Goal: Task Accomplishment & Management: Manage account settings

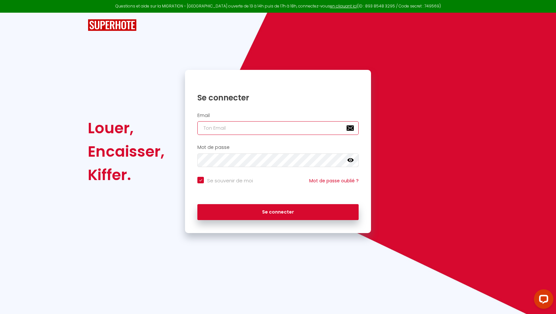
type input "[EMAIL_ADDRESS][DOMAIN_NAME]"
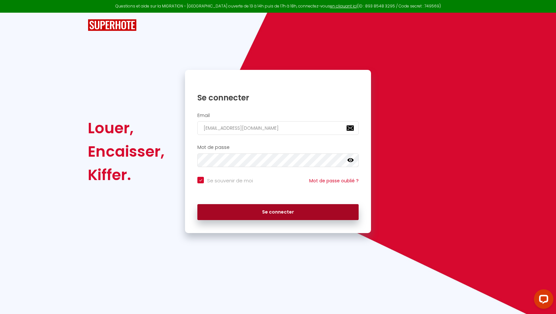
click at [263, 210] on button "Se connecter" at bounding box center [277, 212] width 161 height 16
checkbox input "true"
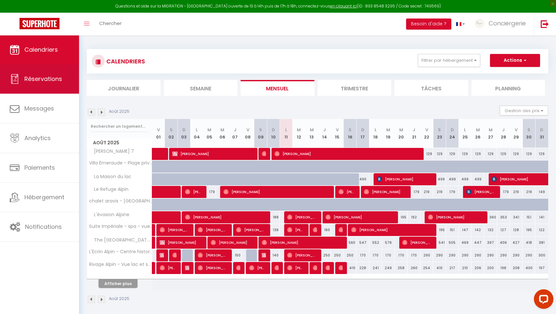
click at [55, 85] on link "Réservations" at bounding box center [39, 78] width 79 height 29
select select "not_cancelled"
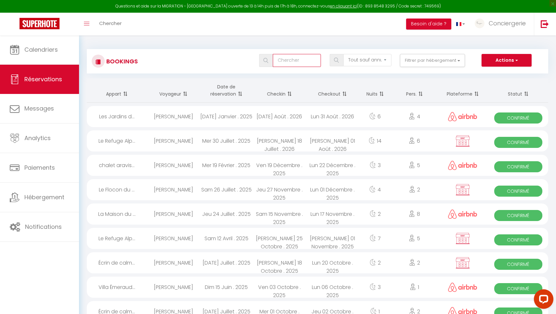
click at [306, 62] on input "text" at bounding box center [297, 60] width 48 height 13
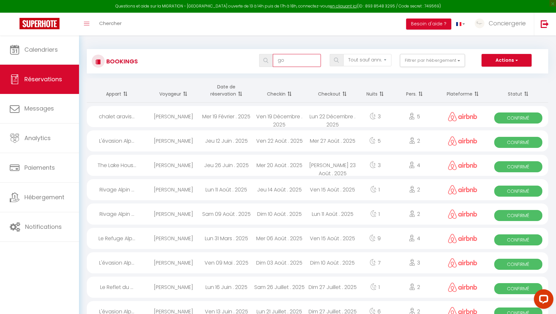
drag, startPoint x: 294, startPoint y: 58, endPoint x: 260, endPoint y: 57, distance: 33.8
click at [260, 57] on div "go" at bounding box center [290, 60] width 62 height 13
drag, startPoint x: 304, startPoint y: 63, endPoint x: 237, endPoint y: 59, distance: 67.1
click at [237, 59] on div "[PERSON_NAME] les statuts Annulé Confirmé Non Confirmé Tout sauf annulé No Show…" at bounding box center [337, 60] width 422 height 13
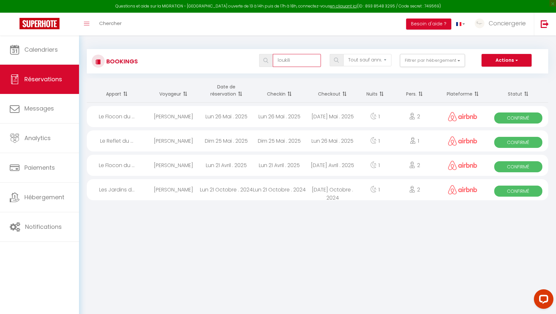
drag, startPoint x: 299, startPoint y: 58, endPoint x: 256, endPoint y: 54, distance: 42.5
click at [256, 54] on div "loukili" at bounding box center [290, 60] width 70 height 13
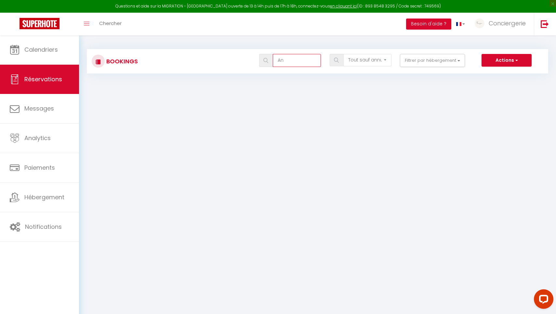
type input "A"
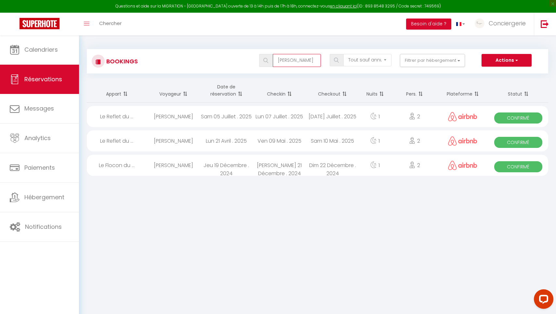
drag, startPoint x: 274, startPoint y: 60, endPoint x: 245, endPoint y: 59, distance: 29.3
click at [245, 59] on div "[PERSON_NAME] les statuts Annulé Confirmé Non Confirmé Tout sauf annulé No Show…" at bounding box center [337, 60] width 422 height 13
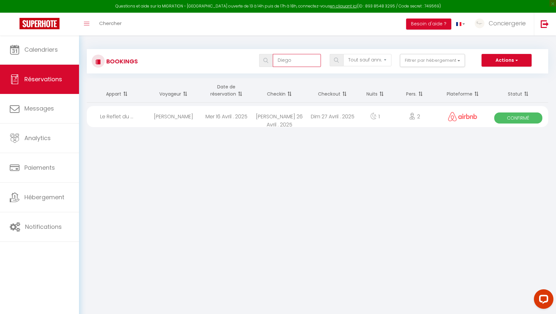
drag, startPoint x: 292, startPoint y: 62, endPoint x: 252, endPoint y: 62, distance: 40.3
click at [253, 62] on div "[PERSON_NAME] les statuts Annulé Confirmé Non Confirmé Tout sauf annulé No Show…" at bounding box center [337, 60] width 422 height 13
drag, startPoint x: 305, startPoint y: 62, endPoint x: 262, endPoint y: 59, distance: 43.7
click at [262, 59] on div "[PERSON_NAME]" at bounding box center [290, 60] width 62 height 13
type input "[PERSON_NAME]"
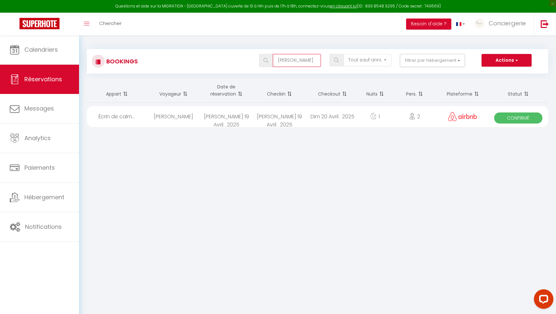
drag, startPoint x: 307, startPoint y: 62, endPoint x: 236, endPoint y: 54, distance: 71.7
click at [236, 54] on div "[PERSON_NAME] Tous les statuts Annulé Confirmé Non Confirmé Tout sauf annulé No…" at bounding box center [337, 60] width 422 height 13
type input "d"
drag, startPoint x: 306, startPoint y: 62, endPoint x: 213, endPoint y: 52, distance: 93.0
click at [213, 52] on div "Bookings [PERSON_NAME] Tous les statuts Annulé Confirmé Non Confirmé Tout sauf …" at bounding box center [317, 61] width 461 height 24
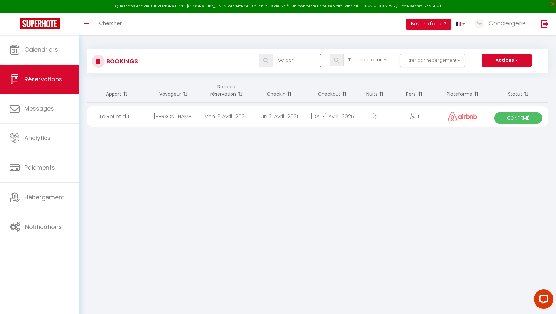
drag, startPoint x: 299, startPoint y: 57, endPoint x: 246, endPoint y: 57, distance: 53.0
click at [246, 57] on div "bareen Tous les statuts Annulé Confirmé Non Confirmé Tout sauf annulé No Show R…" at bounding box center [337, 60] width 422 height 13
click at [409, 1] on div "Questions et aide sur la MIGRATION - [GEOGRAPHIC_DATA] ouverte de 13 à 14h puis…" at bounding box center [278, 6] width 556 height 13
drag, startPoint x: 300, startPoint y: 58, endPoint x: 246, endPoint y: 55, distance: 54.4
click at [246, 55] on div "[PERSON_NAME] les statuts Annulé Confirmé Non Confirmé Tout sauf annulé No Show…" at bounding box center [337, 60] width 422 height 13
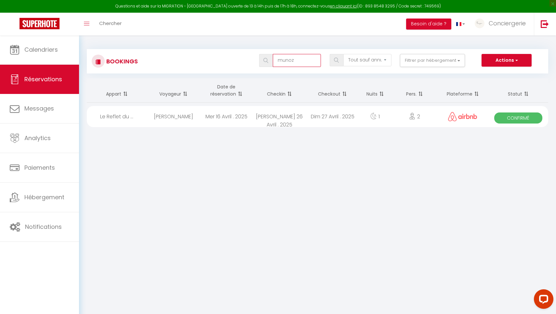
type input "munoz"
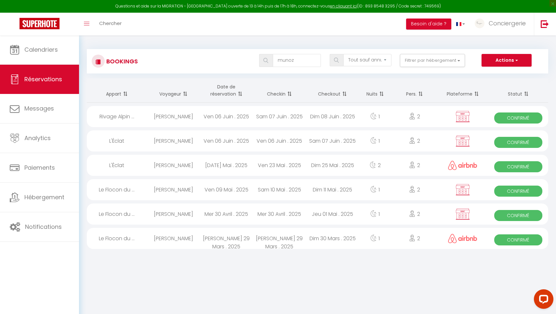
click at [220, 165] on div "[DATE] Mai . 2025" at bounding box center [226, 165] width 53 height 21
select select "OK"
select select "0"
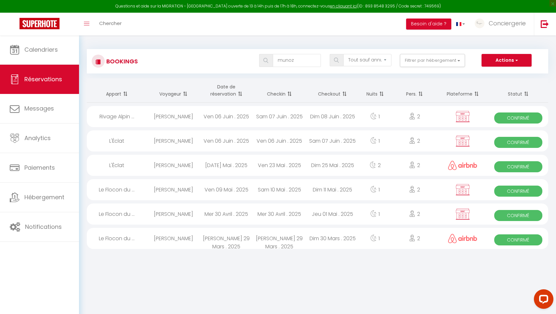
select select "1"
select select
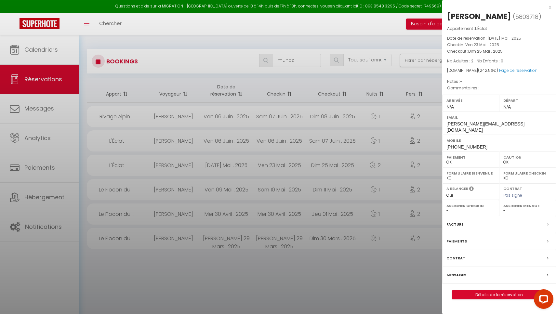
select select "40881"
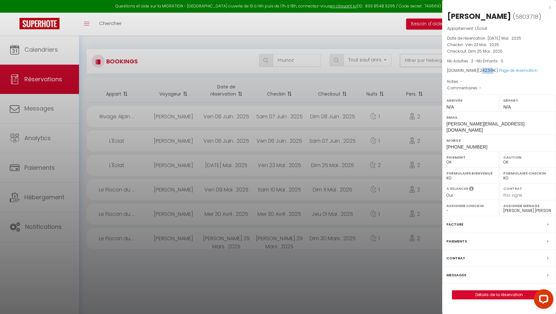
drag, startPoint x: 474, startPoint y: 71, endPoint x: 483, endPoint y: 71, distance: 9.4
click at [483, 71] on span "242.56" at bounding box center [487, 71] width 14 height 6
click at [481, 74] on div "Appartement : L'Éclat Date de réservation : [DATE] Mai . 2025 Checkin : Ven 23 …" at bounding box center [499, 58] width 114 height 66
click at [352, 97] on div at bounding box center [278, 157] width 556 height 314
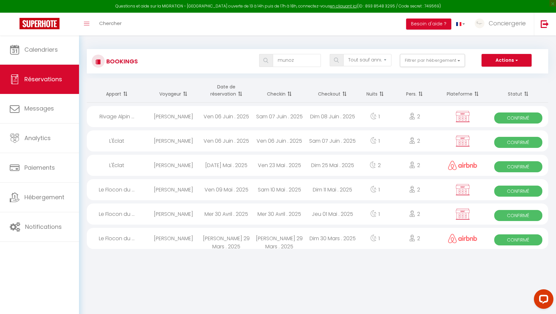
click at [318, 113] on div "Dim 08 Juin . 2025" at bounding box center [332, 116] width 53 height 21
select select "KO"
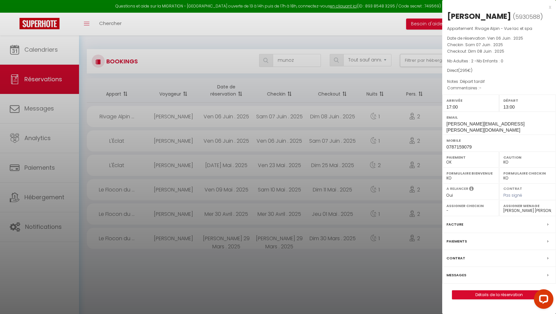
click at [552, 7] on div "x [PERSON_NAME] ( 5930588 ) Appartement : Rivage Alpin - Vue lac et spa Date de…" at bounding box center [499, 154] width 114 height 309
click at [548, 6] on div "x" at bounding box center [496, 7] width 109 height 8
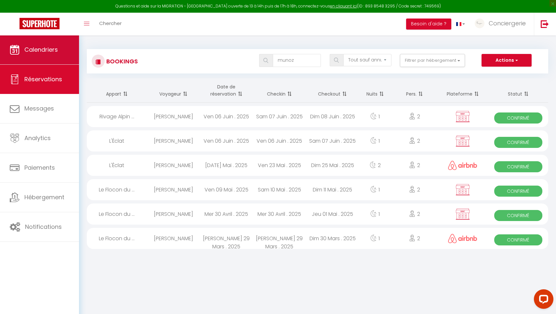
click at [42, 54] on link "Calendriers" at bounding box center [39, 49] width 79 height 29
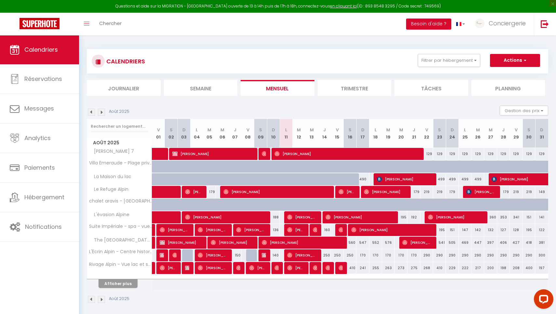
click at [120, 280] on button "Afficher plus" at bounding box center [118, 283] width 39 height 9
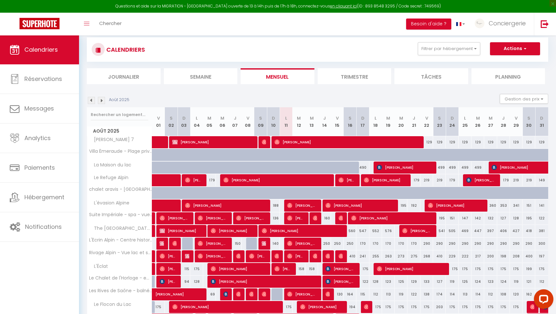
scroll to position [11, 0]
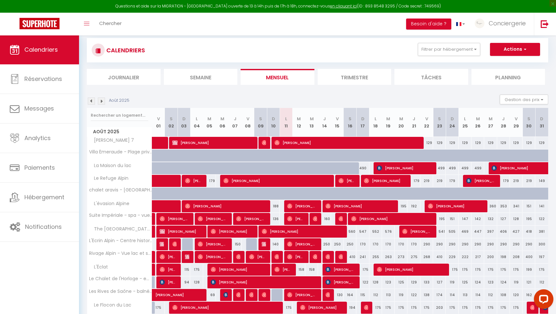
click at [93, 101] on img at bounding box center [91, 101] width 7 height 7
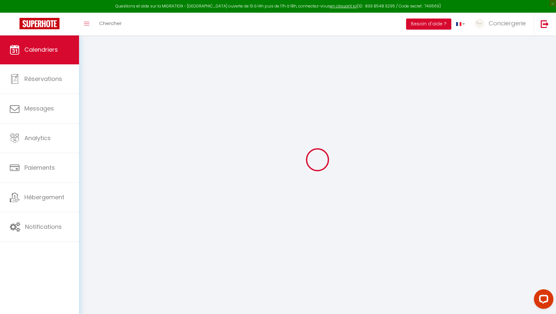
click at [93, 101] on div at bounding box center [317, 160] width 461 height 256
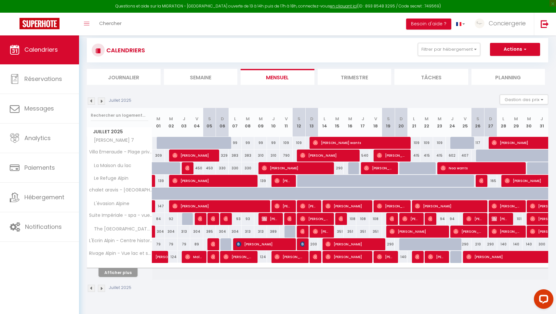
click at [93, 101] on img at bounding box center [91, 101] width 7 height 7
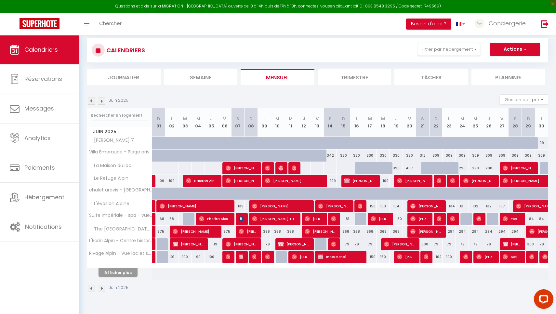
click at [93, 100] on img at bounding box center [91, 101] width 7 height 7
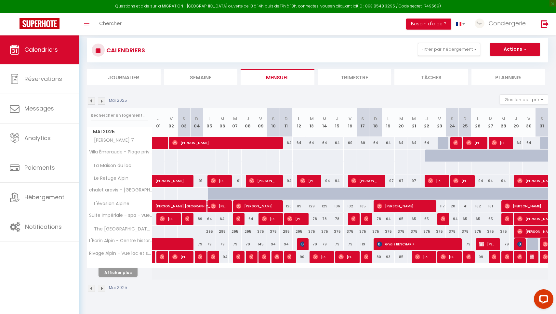
click at [128, 273] on button "Afficher plus" at bounding box center [118, 272] width 39 height 9
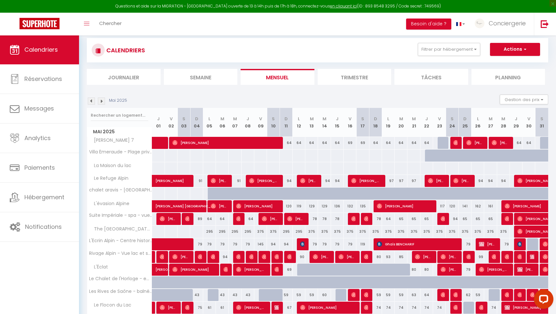
click at [91, 101] on img at bounding box center [91, 101] width 7 height 7
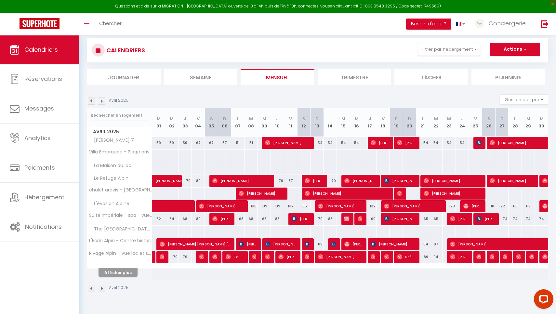
click at [91, 101] on img at bounding box center [91, 101] width 7 height 7
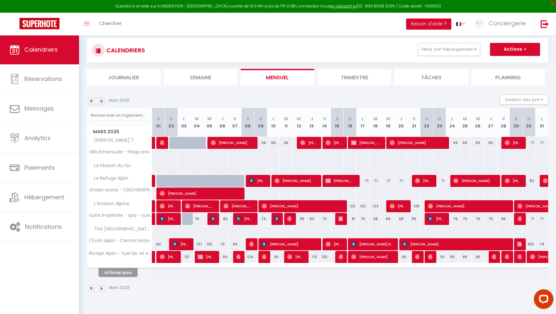
click at [91, 101] on img at bounding box center [91, 101] width 7 height 7
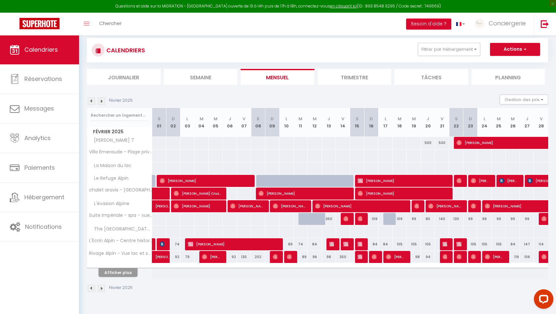
click at [91, 101] on img at bounding box center [91, 101] width 7 height 7
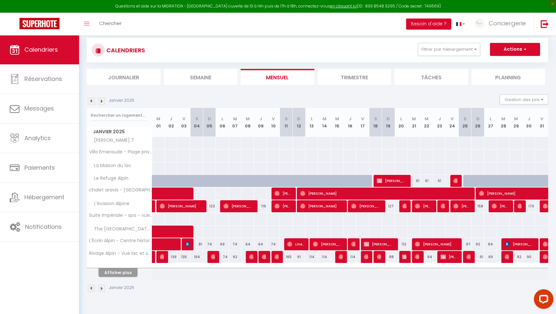
click at [129, 273] on button "Afficher plus" at bounding box center [118, 272] width 39 height 9
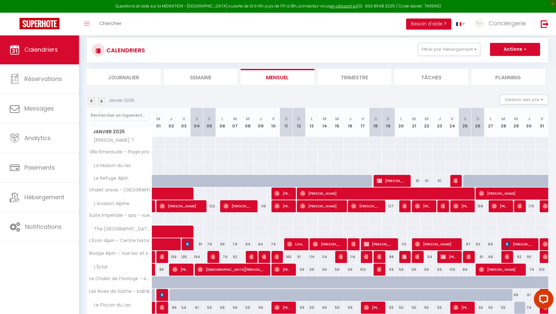
click at [380, 184] on span "[PERSON_NAME]" at bounding box center [392, 181] width 30 height 12
select select "OK"
select select "KO"
select select "0"
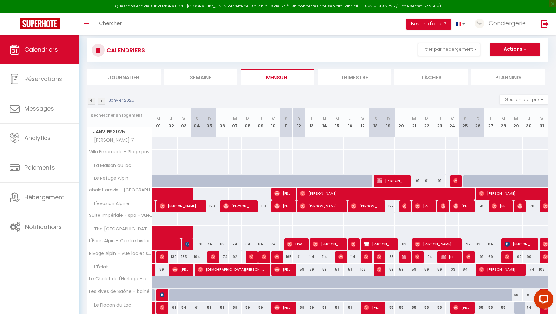
select select "1"
select select
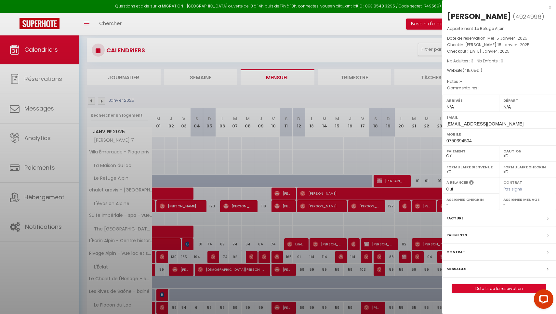
select select "33904"
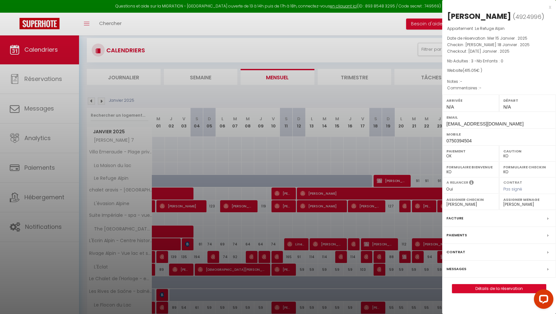
click at [550, 9] on div "x" at bounding box center [496, 7] width 109 height 8
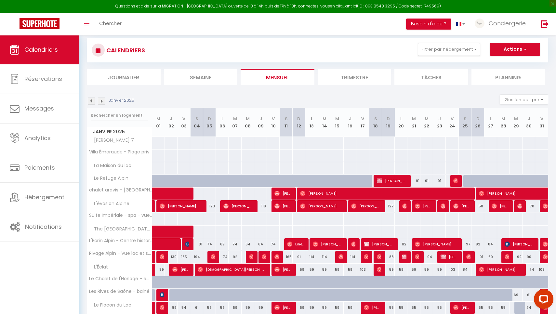
click at [392, 181] on span "[PERSON_NAME]" at bounding box center [392, 181] width 30 height 12
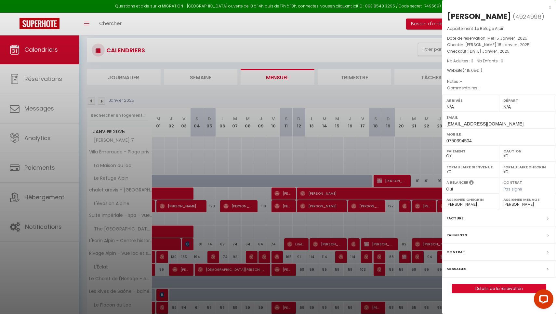
click at [368, 145] on div at bounding box center [278, 157] width 556 height 314
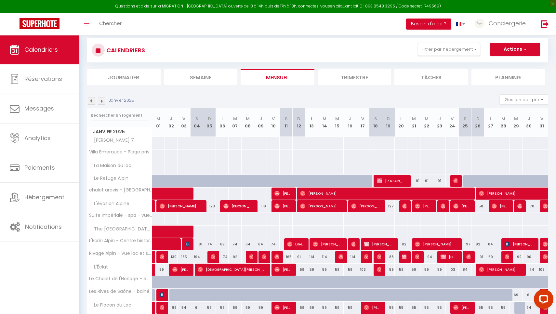
click at [394, 181] on span "[PERSON_NAME]" at bounding box center [392, 181] width 30 height 12
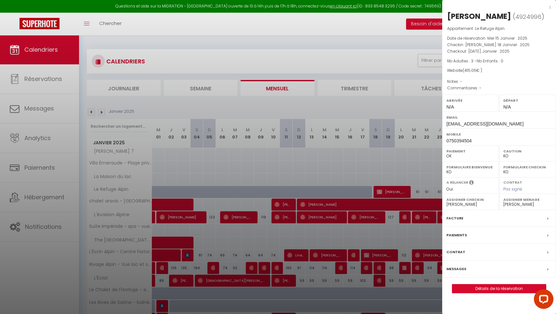
scroll to position [0, 0]
click at [330, 142] on div at bounding box center [278, 157] width 556 height 314
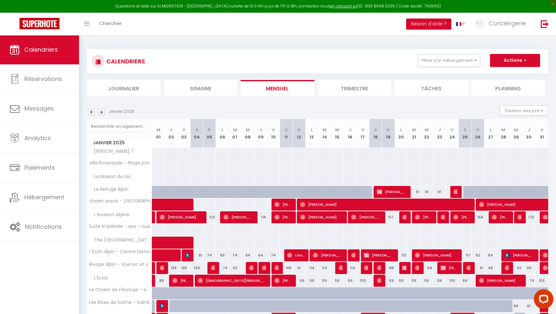
click at [104, 113] on img at bounding box center [101, 112] width 7 height 7
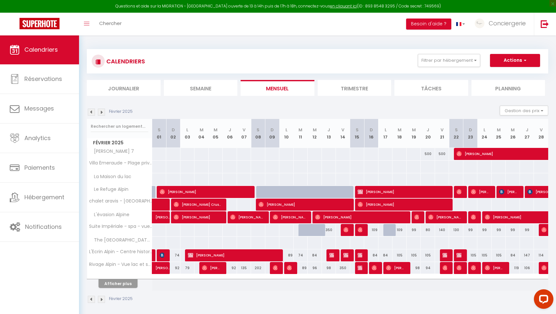
click at [368, 187] on span "[PERSON_NAME]" at bounding box center [403, 192] width 91 height 12
select select "OK"
select select
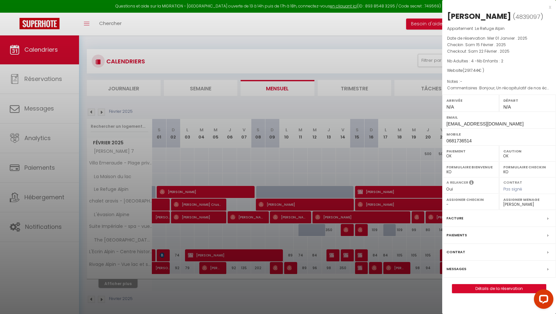
click at [498, 240] on div "Paiements" at bounding box center [499, 235] width 114 height 17
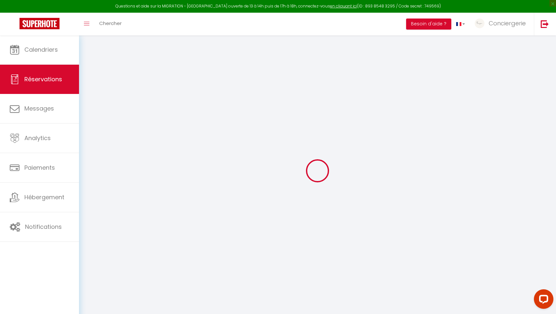
select select
checkbox input "false"
select select
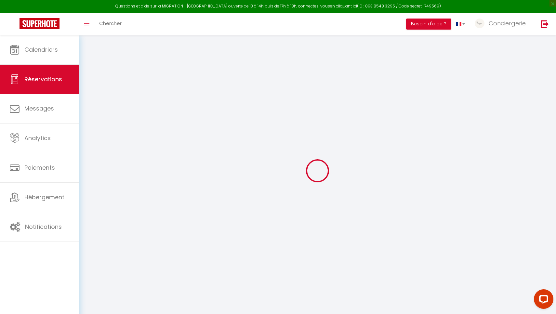
checkbox input "false"
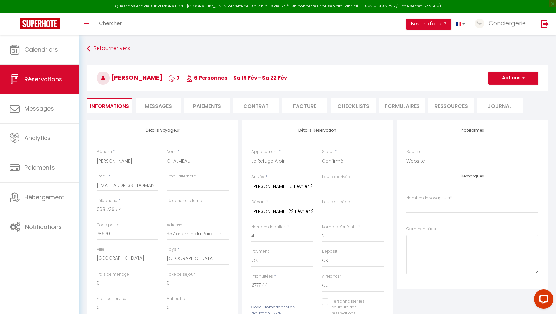
select select
checkbox input "false"
type textarea "Bonjour, Un récapitulatif de nos échanges téléphoniques. Nous souhaiterions une…"
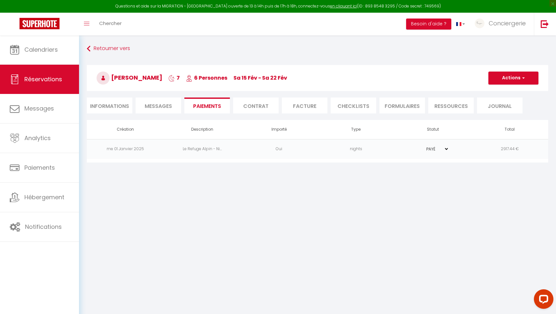
click at [311, 150] on td "Oui" at bounding box center [279, 149] width 77 height 20
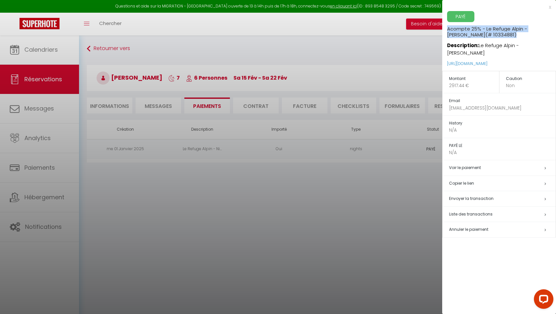
drag, startPoint x: 523, startPoint y: 32, endPoint x: 448, endPoint y: 27, distance: 75.6
click at [448, 27] on h5 "Acompte 25% - Le Refuge Alpin - [PERSON_NAME] (# 10334881)" at bounding box center [501, 30] width 109 height 16
click at [363, 30] on div at bounding box center [278, 157] width 556 height 314
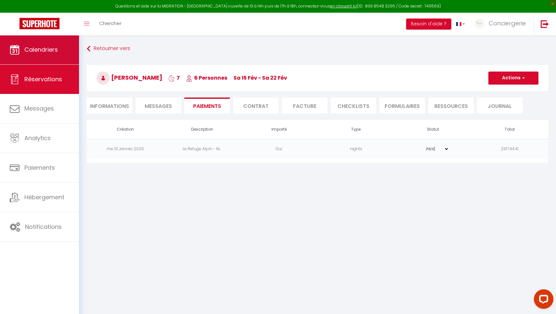
click at [50, 46] on link "Calendriers" at bounding box center [39, 49] width 79 height 29
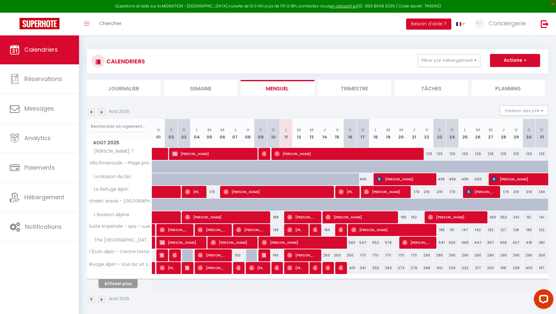
click at [116, 278] on div at bounding box center [119, 277] width 65 height 4
click at [116, 283] on button "Afficher plus" at bounding box center [118, 283] width 39 height 9
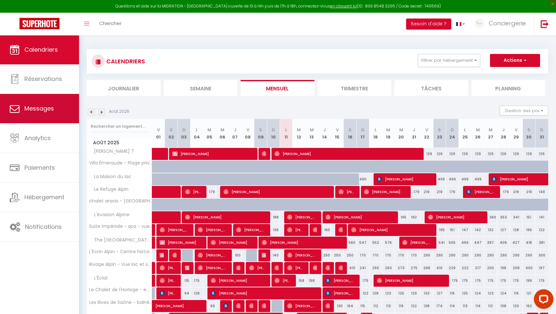
click at [59, 104] on link "Messages" at bounding box center [39, 108] width 79 height 29
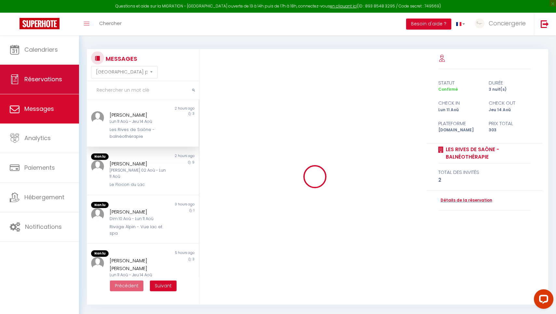
click at [50, 80] on span "Réservations" at bounding box center [43, 79] width 38 height 8
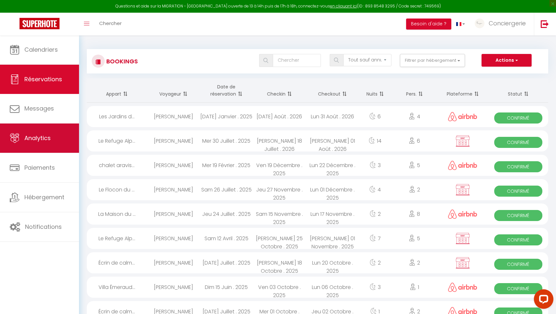
click at [58, 146] on link "Analytics" at bounding box center [39, 138] width 79 height 29
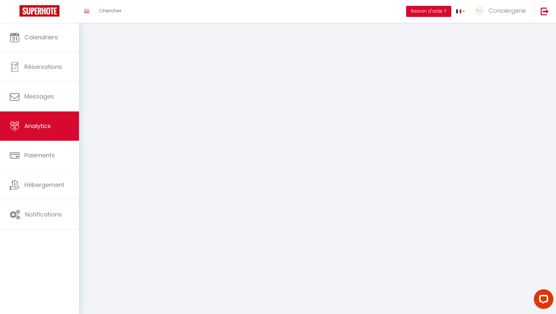
select select "2025"
select select "8"
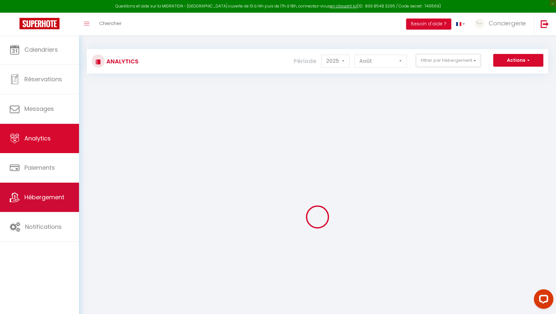
click at [58, 202] on link "Hébergement" at bounding box center [39, 197] width 79 height 29
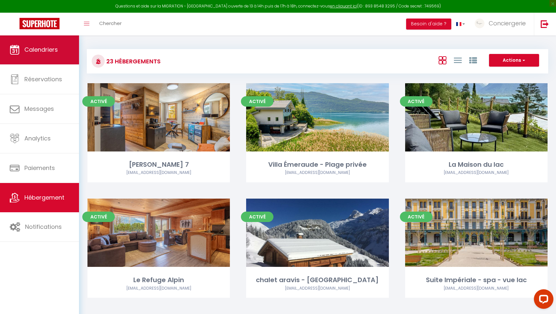
click at [53, 60] on link "Calendriers" at bounding box center [39, 49] width 79 height 29
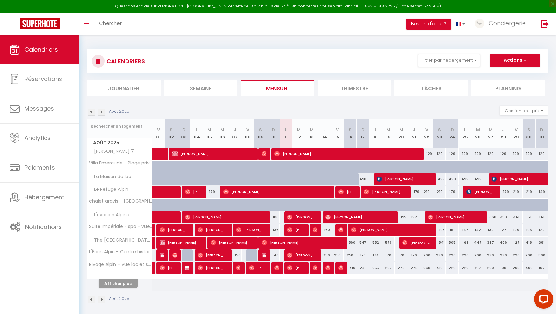
click at [111, 284] on button "Afficher plus" at bounding box center [118, 283] width 39 height 9
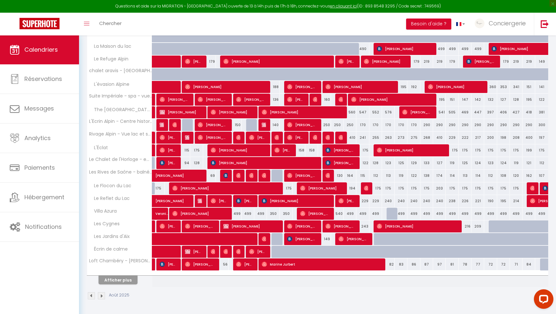
scroll to position [130, 0]
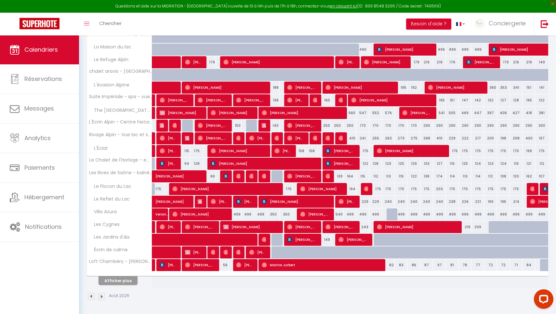
click at [134, 278] on button "Afficher plus" at bounding box center [118, 280] width 39 height 9
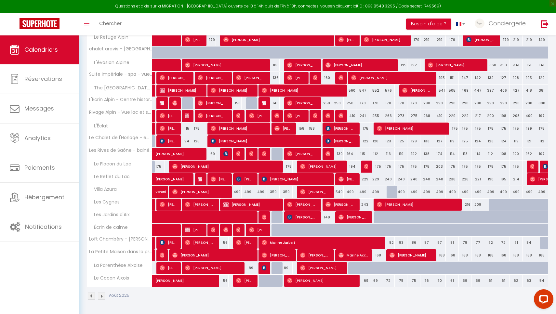
scroll to position [152, 0]
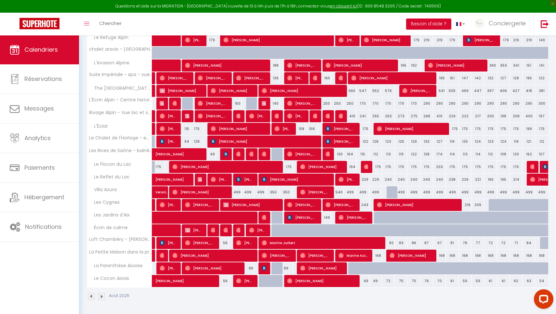
click at [100, 298] on img at bounding box center [101, 296] width 7 height 7
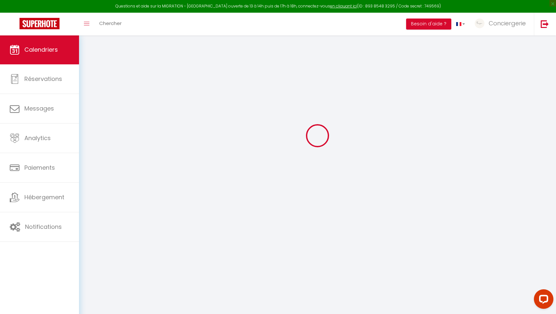
scroll to position [35, 0]
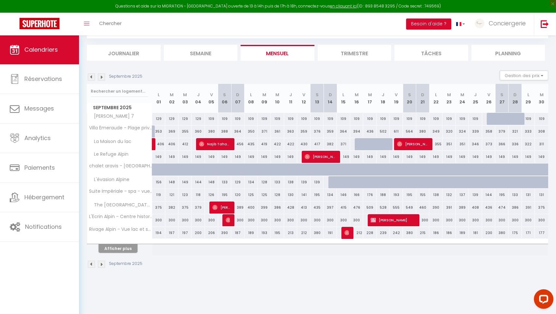
click at [116, 245] on button "Afficher plus" at bounding box center [118, 248] width 39 height 9
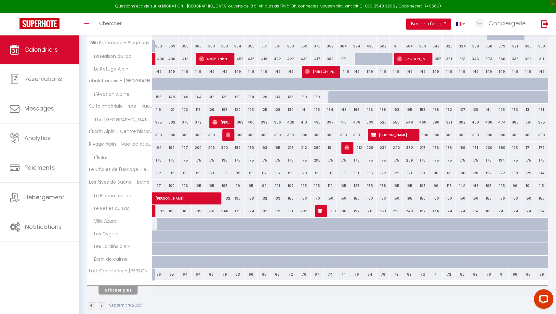
scroll to position [128, 0]
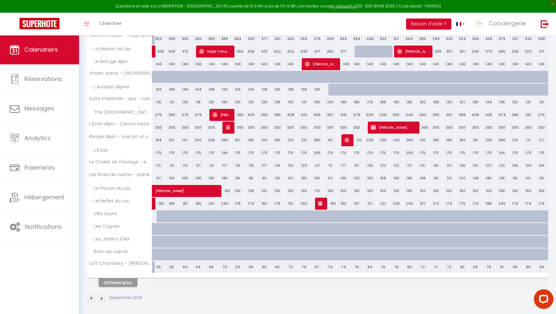
click at [126, 285] on button "Afficher plus" at bounding box center [118, 282] width 39 height 9
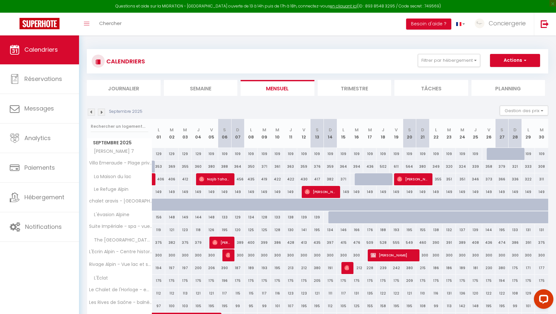
scroll to position [0, 0]
click at [92, 112] on img at bounding box center [91, 112] width 7 height 7
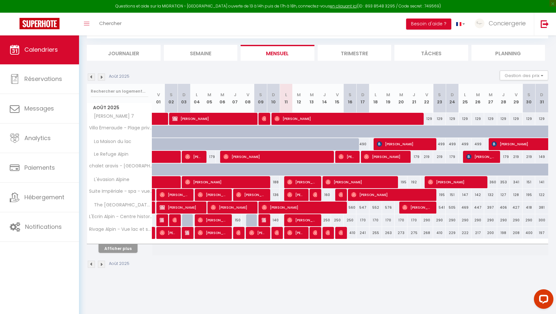
scroll to position [35, 0]
click at [128, 247] on button "Afficher plus" at bounding box center [118, 248] width 39 height 9
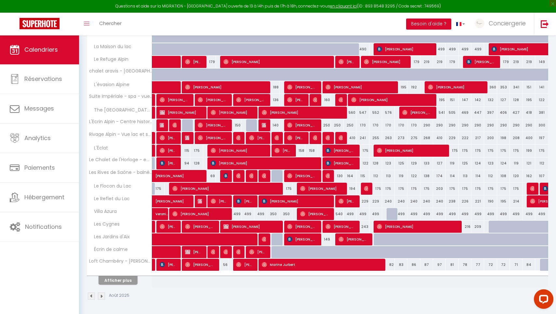
scroll to position [130, 0]
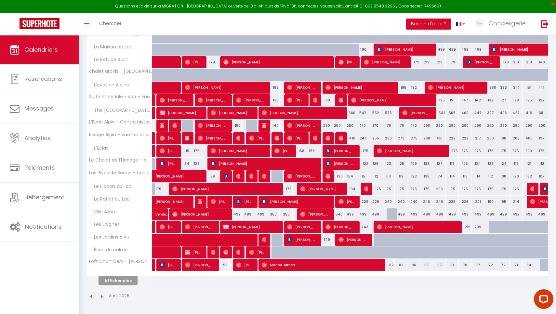
click at [107, 284] on button "Afficher plus" at bounding box center [118, 280] width 39 height 9
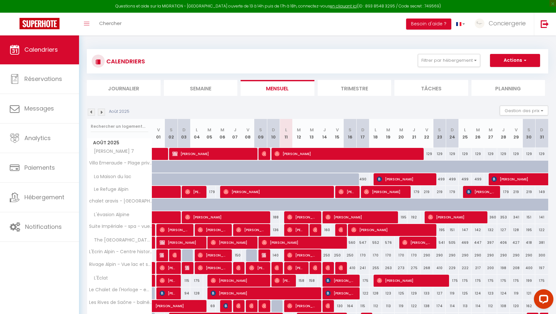
scroll to position [0, 0]
